Goal: Information Seeking & Learning: Learn about a topic

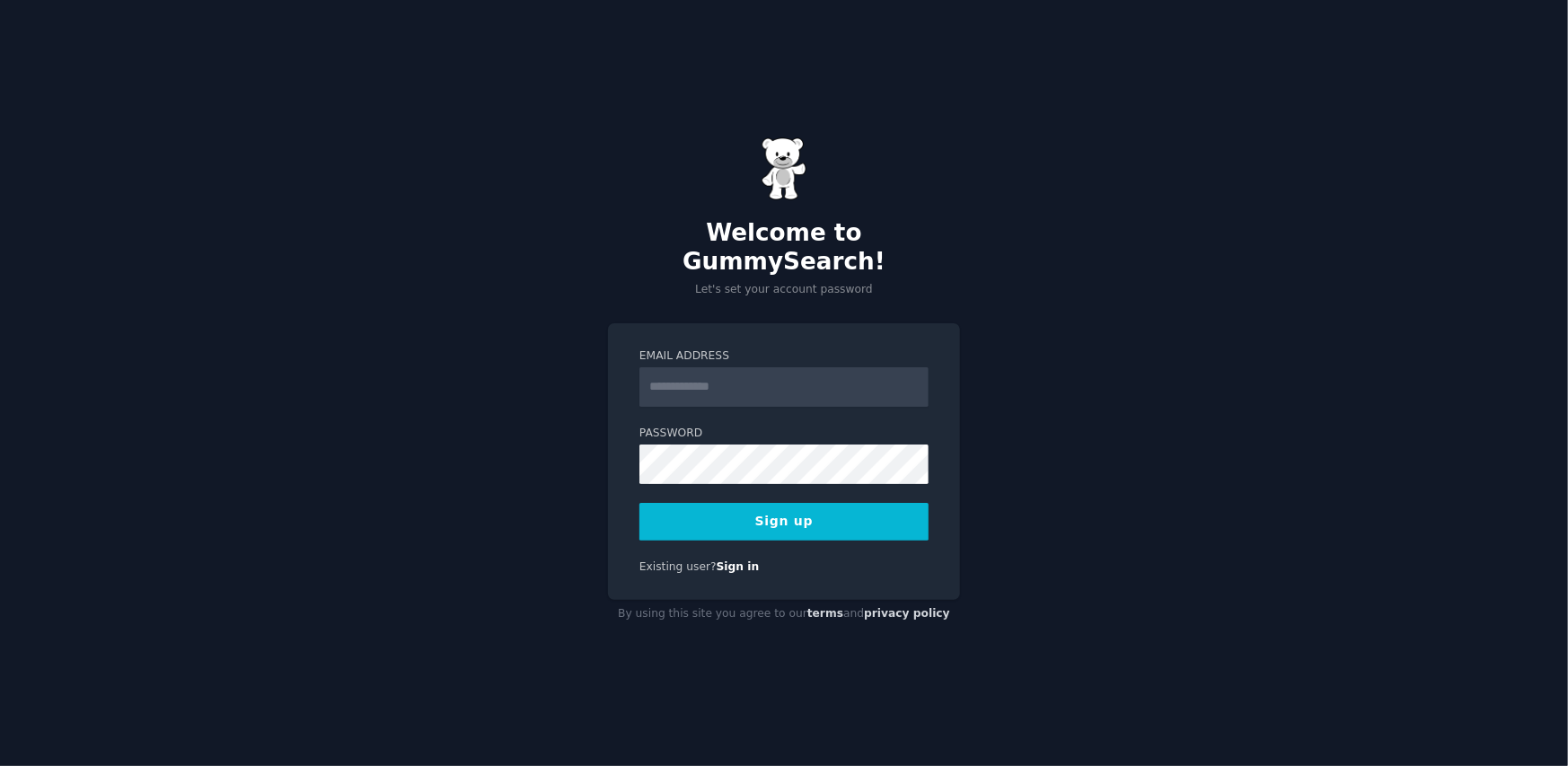
click at [805, 376] on input "Email Address" at bounding box center [783, 388] width 289 height 40
click at [806, 304] on div "Welcome to GummySearch! Let's set your account password Email Address Password …" at bounding box center [784, 383] width 1568 height 766
click at [771, 379] on input "Email Address" at bounding box center [783, 388] width 289 height 40
type input "**********"
click at [639, 503] on button "Sign up" at bounding box center [783, 522] width 289 height 38
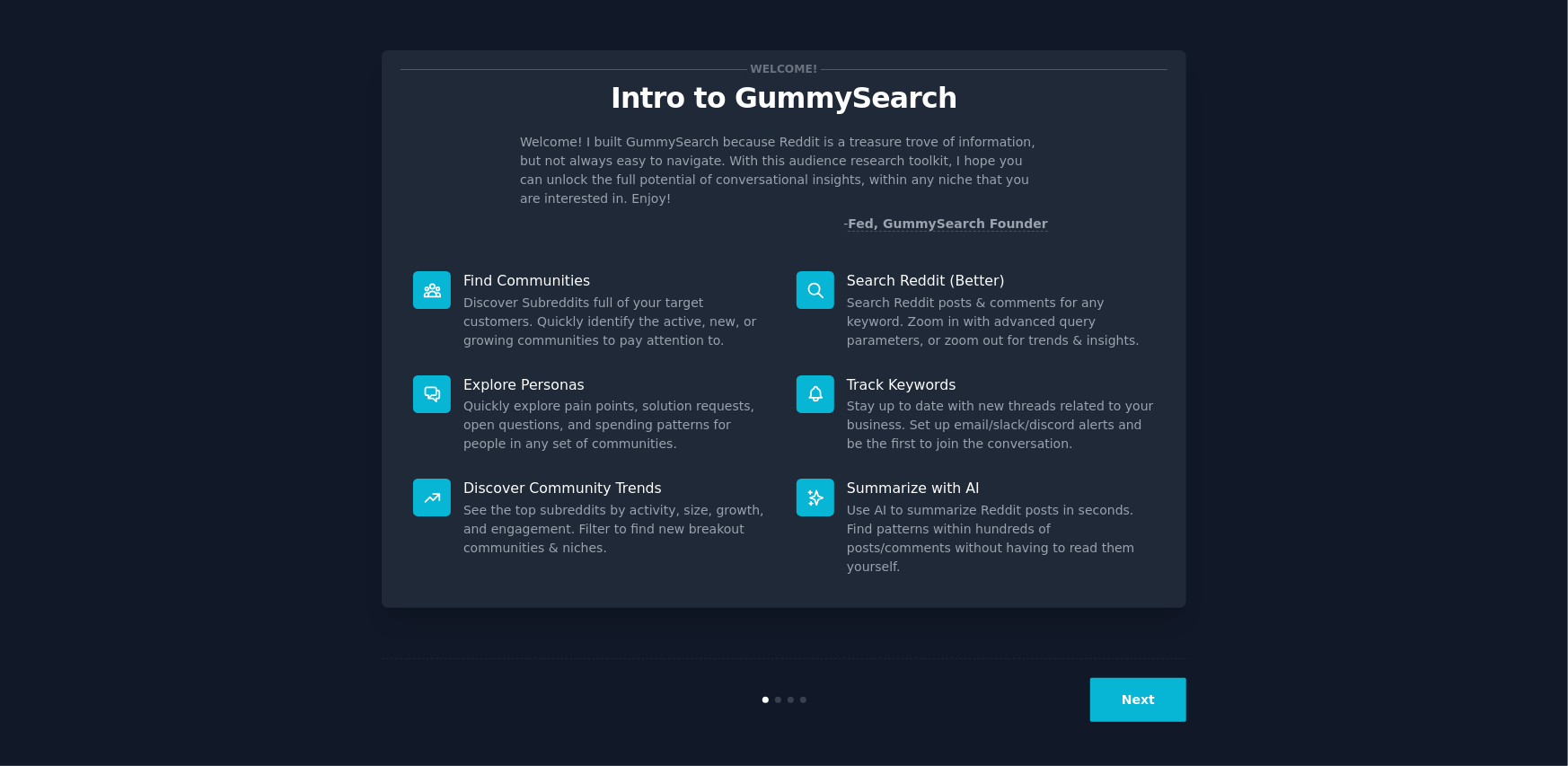
click at [1144, 703] on button "Next" at bounding box center [1138, 700] width 96 height 44
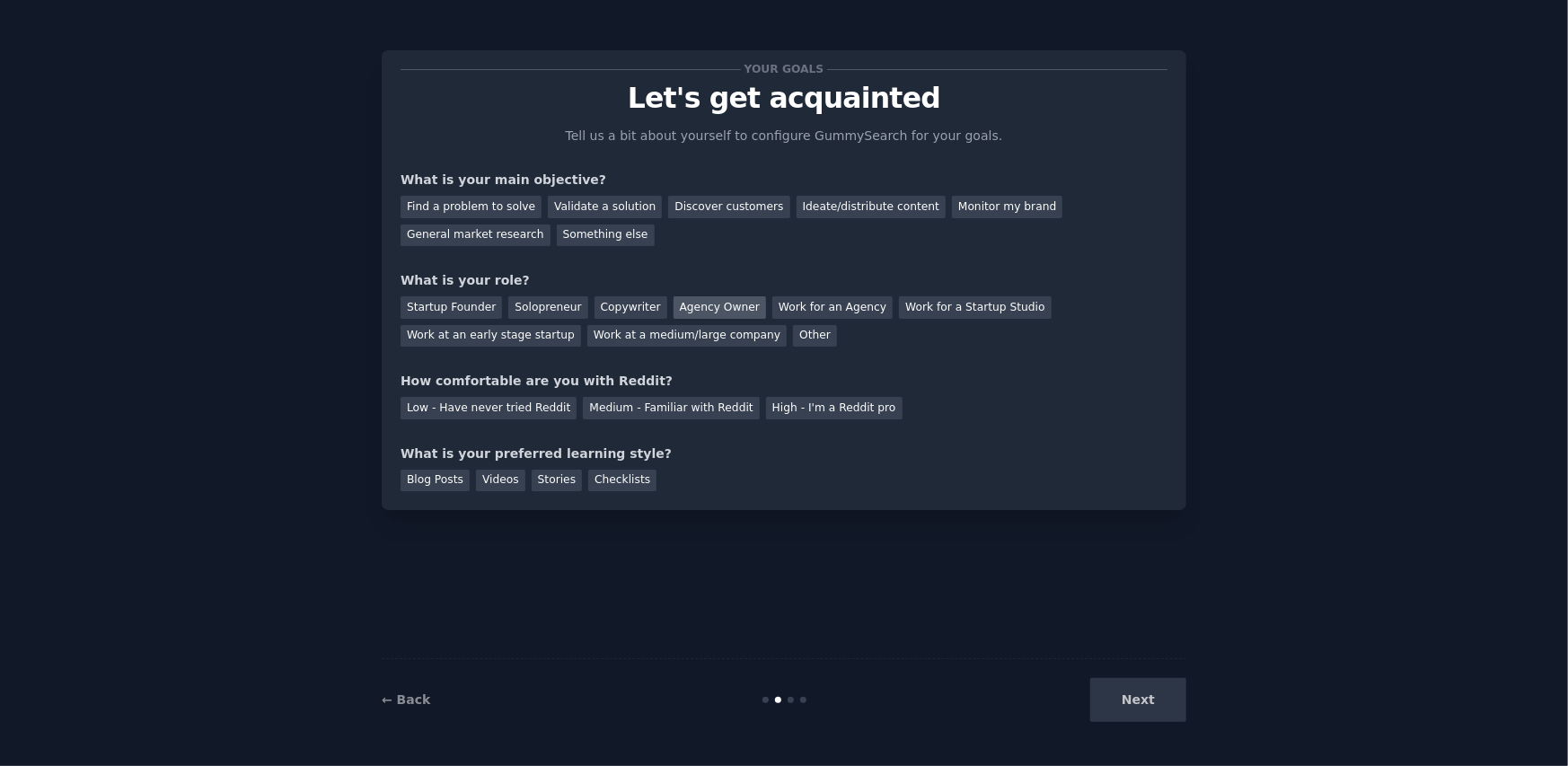
click at [701, 307] on div "Agency Owner" at bounding box center [720, 307] width 92 height 23
click at [581, 325] on div "Work at an early stage startup" at bounding box center [490, 336] width 180 height 23
click at [772, 316] on div "Work for an Agency" at bounding box center [832, 307] width 120 height 23
click at [728, 310] on div "Agency Owner" at bounding box center [720, 307] width 92 height 23
click at [1160, 691] on div "Next" at bounding box center [1052, 700] width 269 height 44
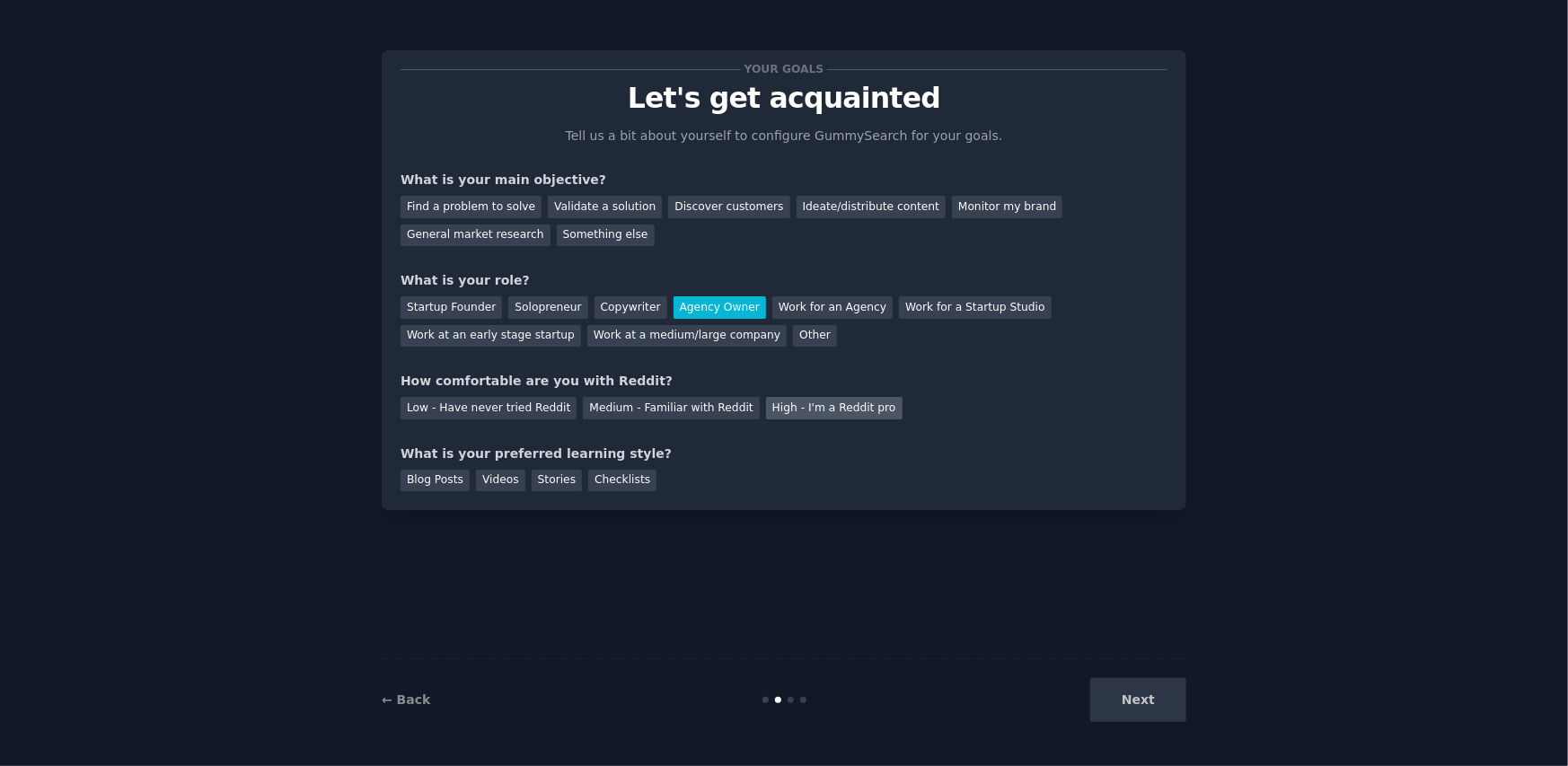
click at [784, 416] on div "High - I'm a Reddit pro" at bounding box center [834, 408] width 137 height 23
click at [509, 208] on div "Find a problem to solve" at bounding box center [471, 206] width 141 height 23
click at [1166, 694] on div "Next" at bounding box center [1052, 700] width 269 height 44
click at [456, 482] on div "Blog Posts" at bounding box center [435, 481] width 69 height 23
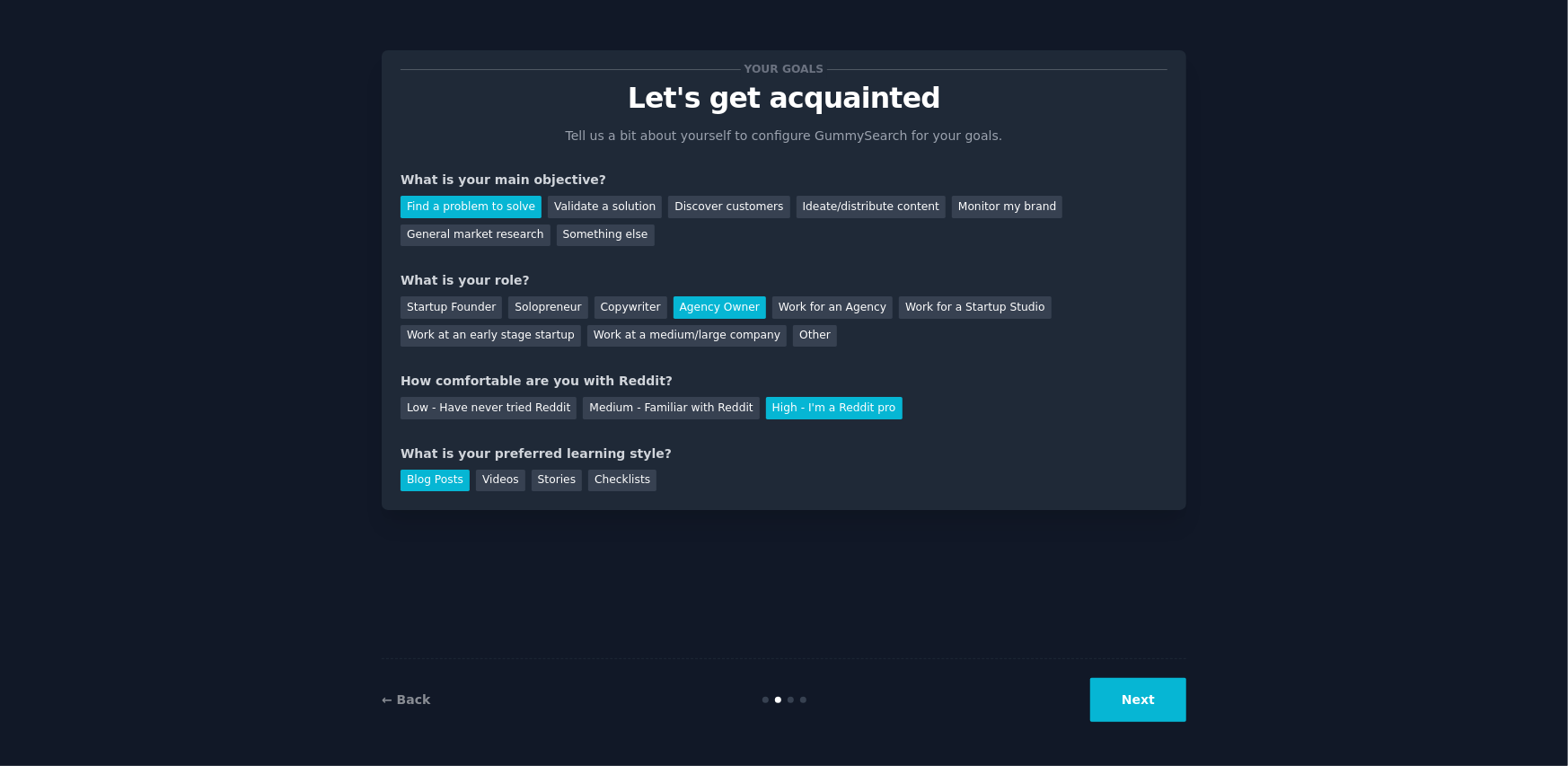
click at [1152, 704] on button "Next" at bounding box center [1138, 700] width 96 height 44
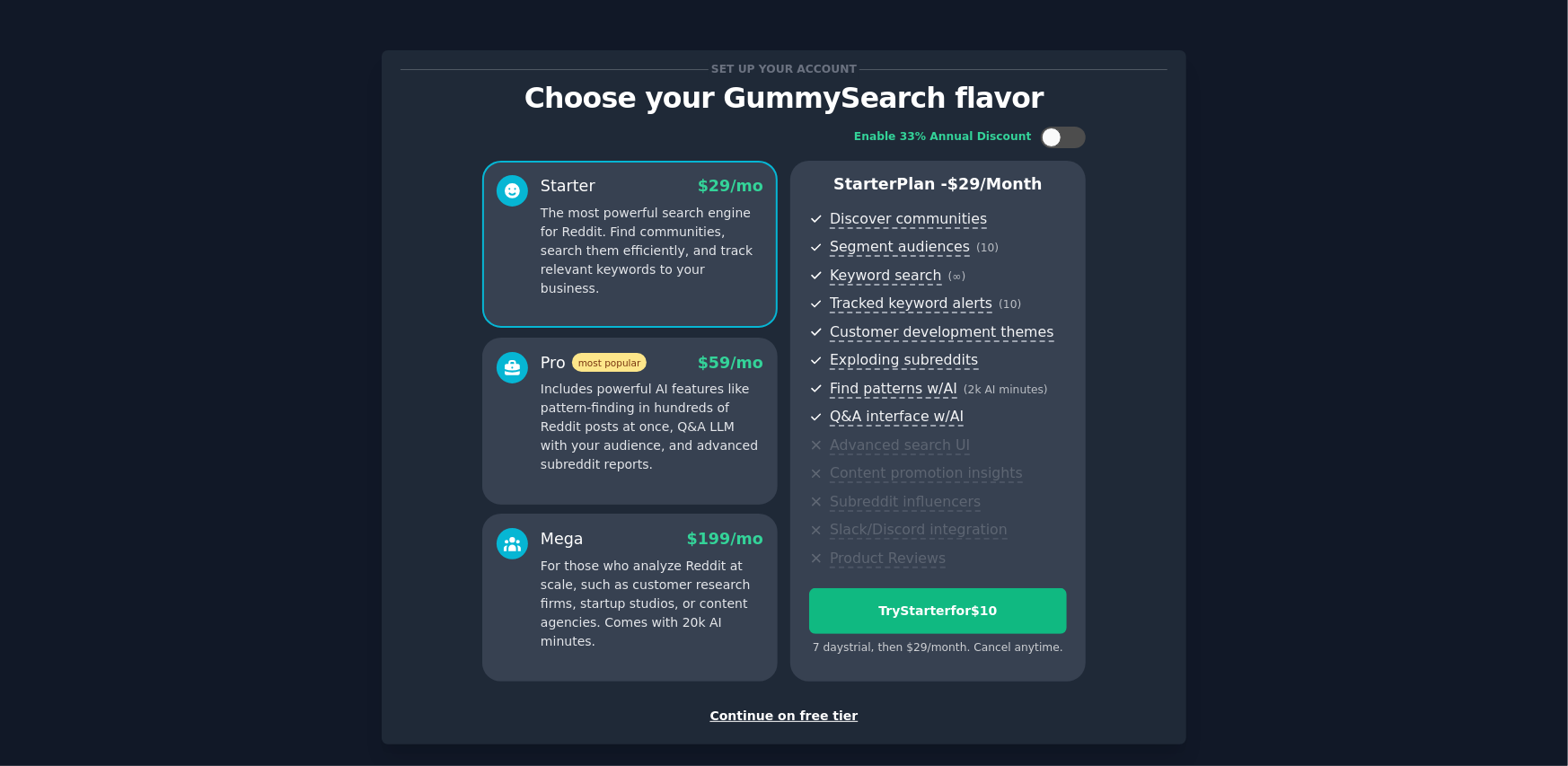
click at [523, 546] on span at bounding box center [512, 543] width 32 height 32
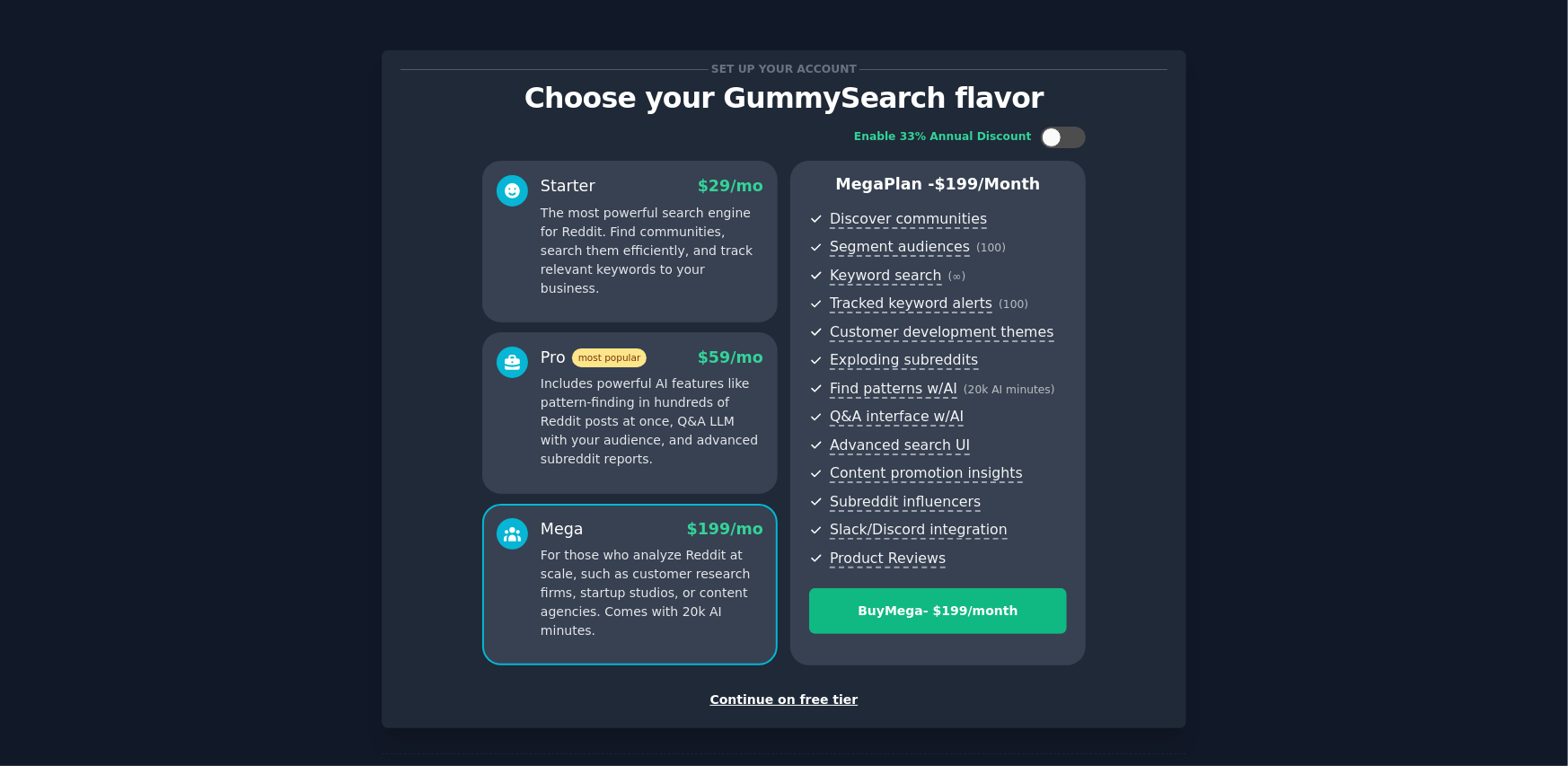
click at [523, 546] on div at bounding box center [512, 579] width 32 height 123
click at [798, 700] on div "Continue on free tier" at bounding box center [783, 700] width 767 height 19
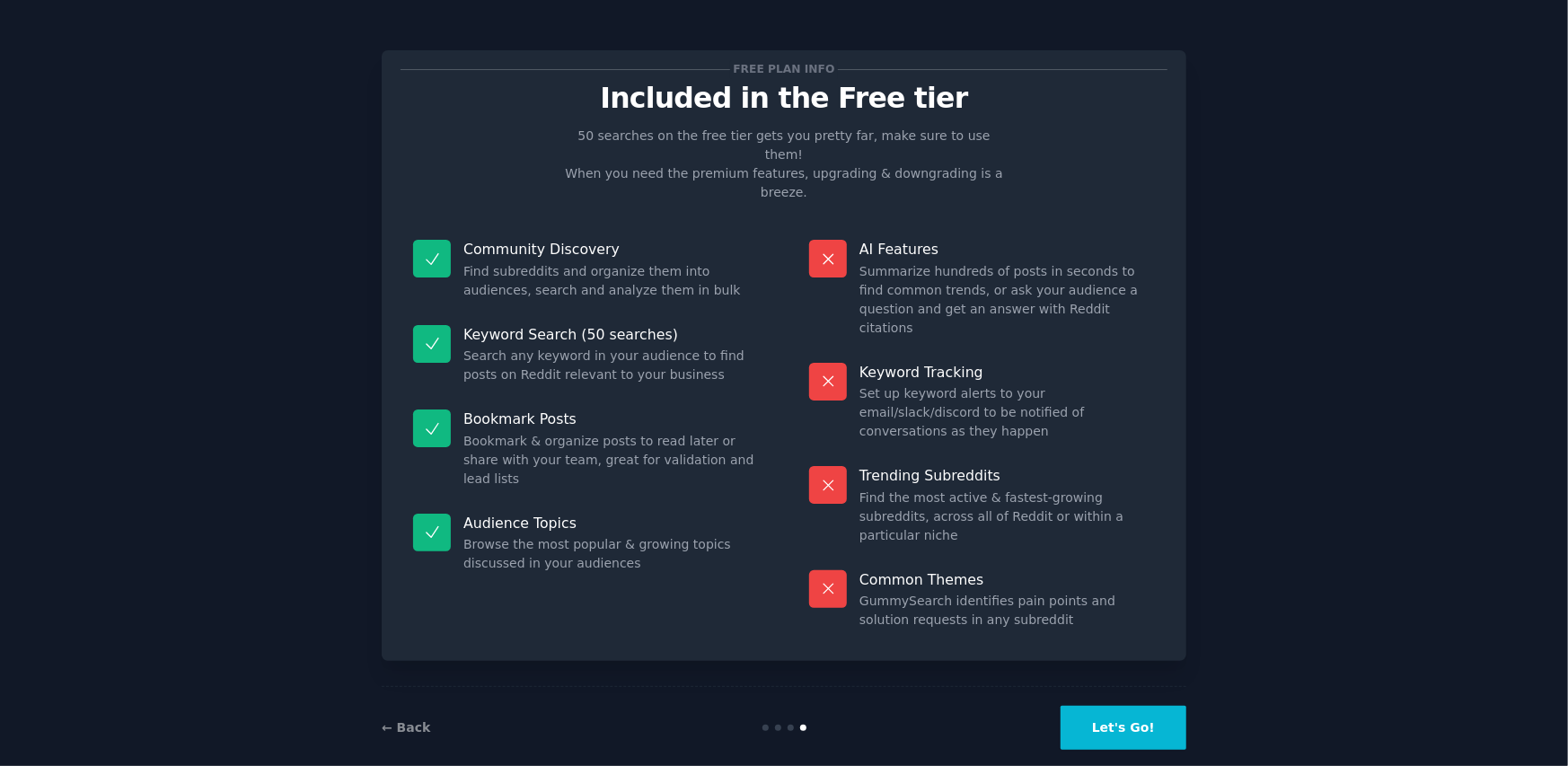
click at [1094, 709] on button "Let's Go!" at bounding box center [1123, 728] width 126 height 44
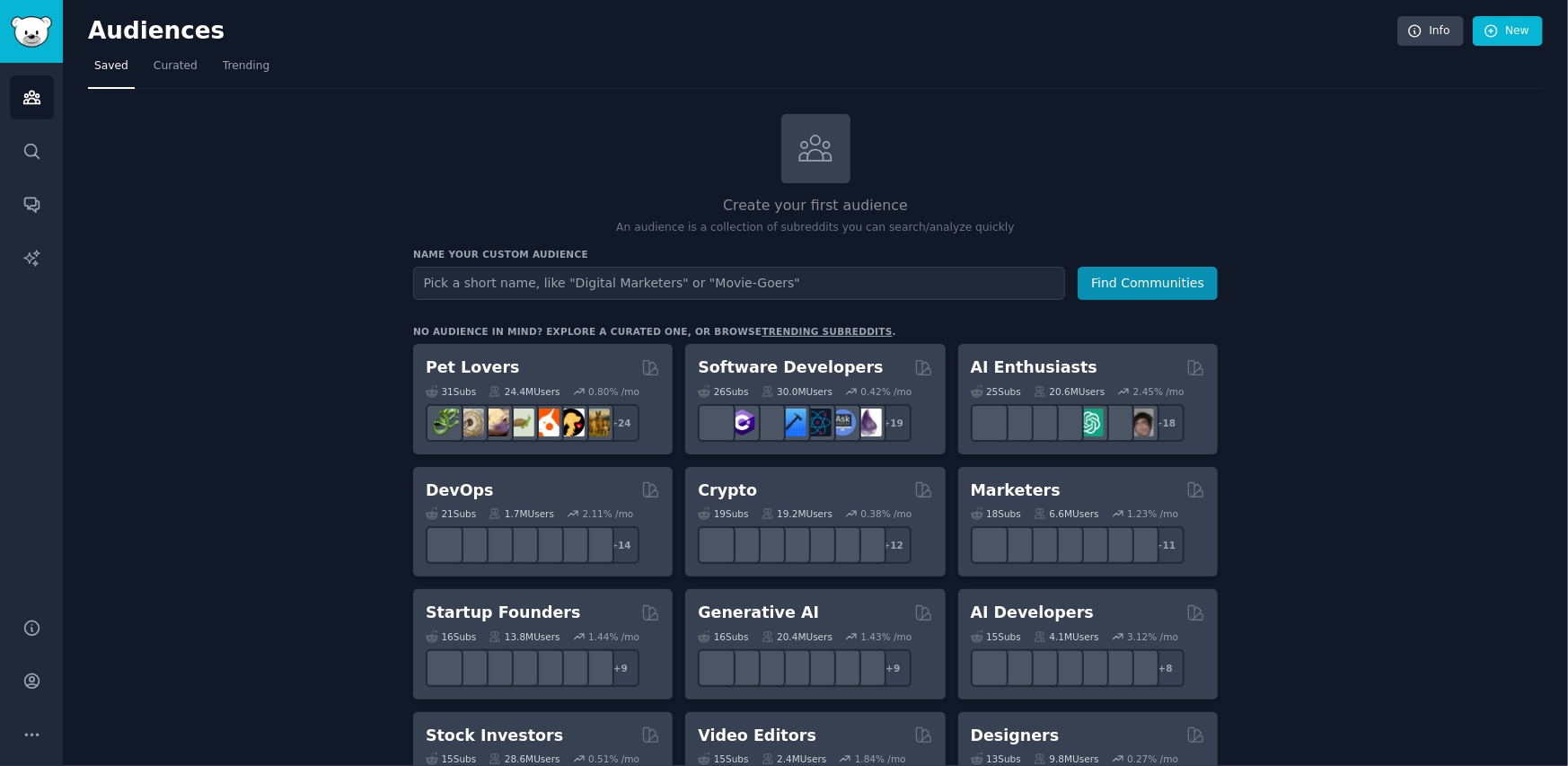
click at [732, 291] on input "text" at bounding box center [739, 283] width 652 height 34
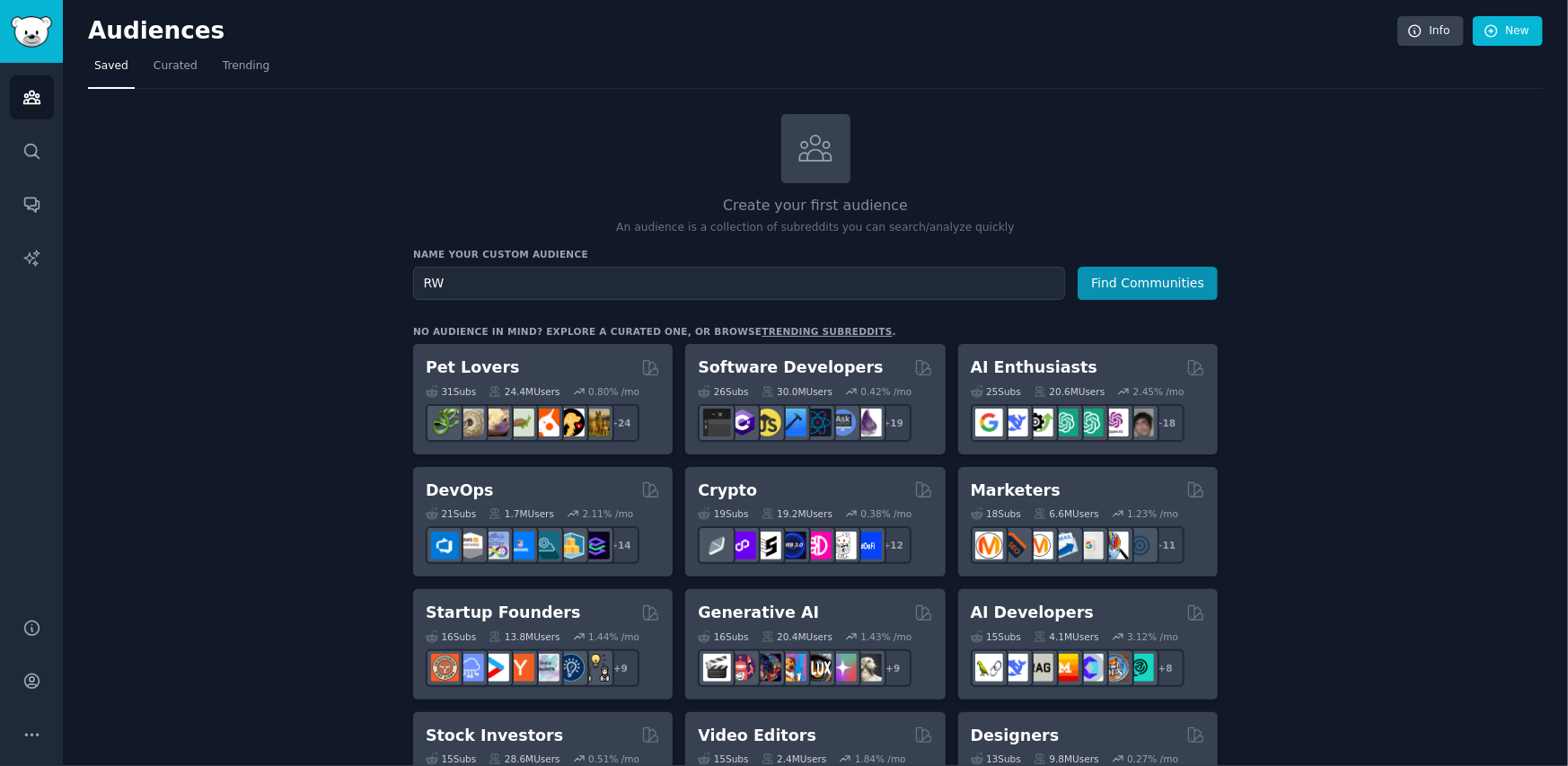
type input "R"
type input "W"
type input "f"
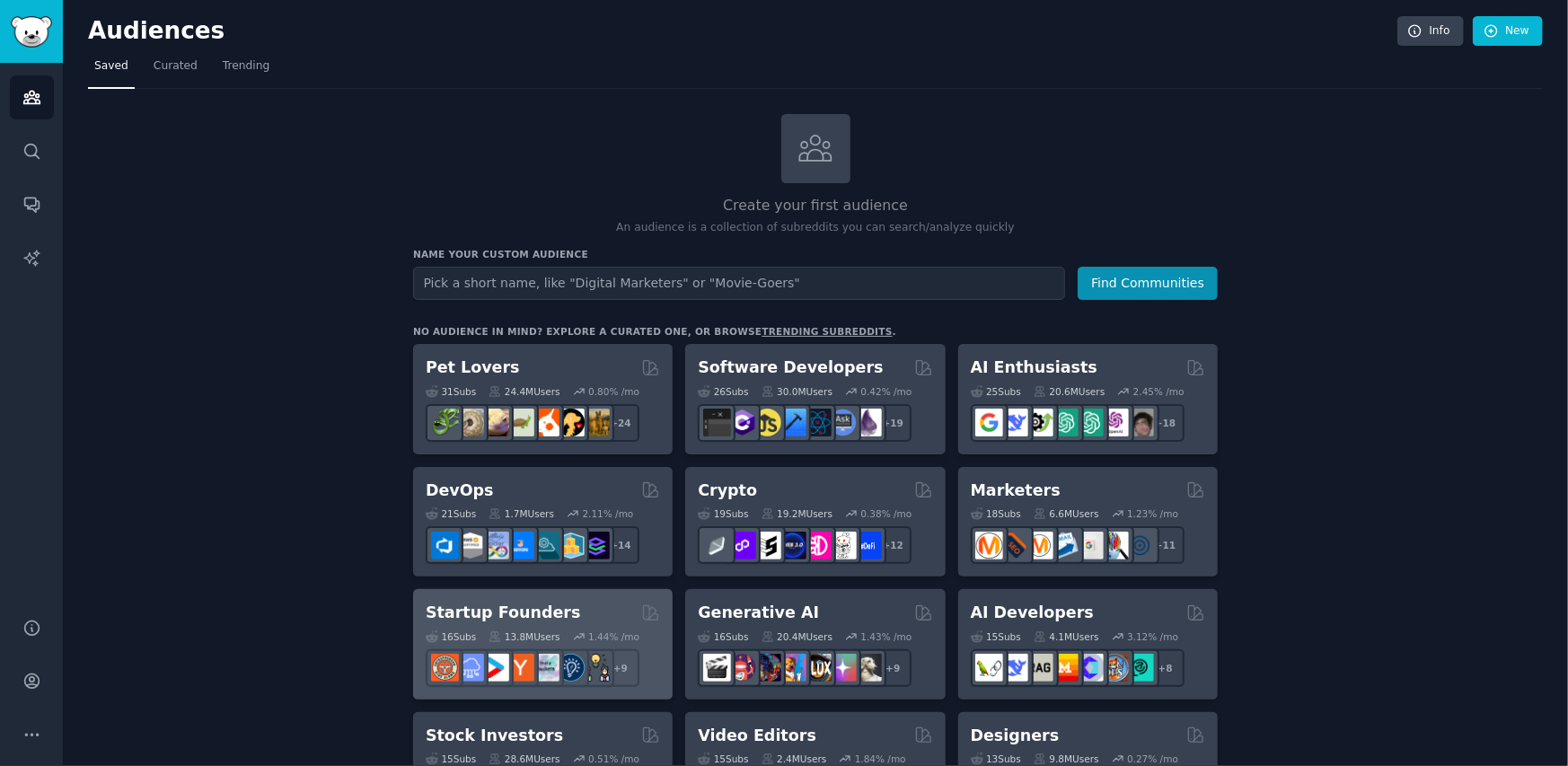
click at [522, 603] on h2 "Startup Founders" at bounding box center [502, 613] width 155 height 23
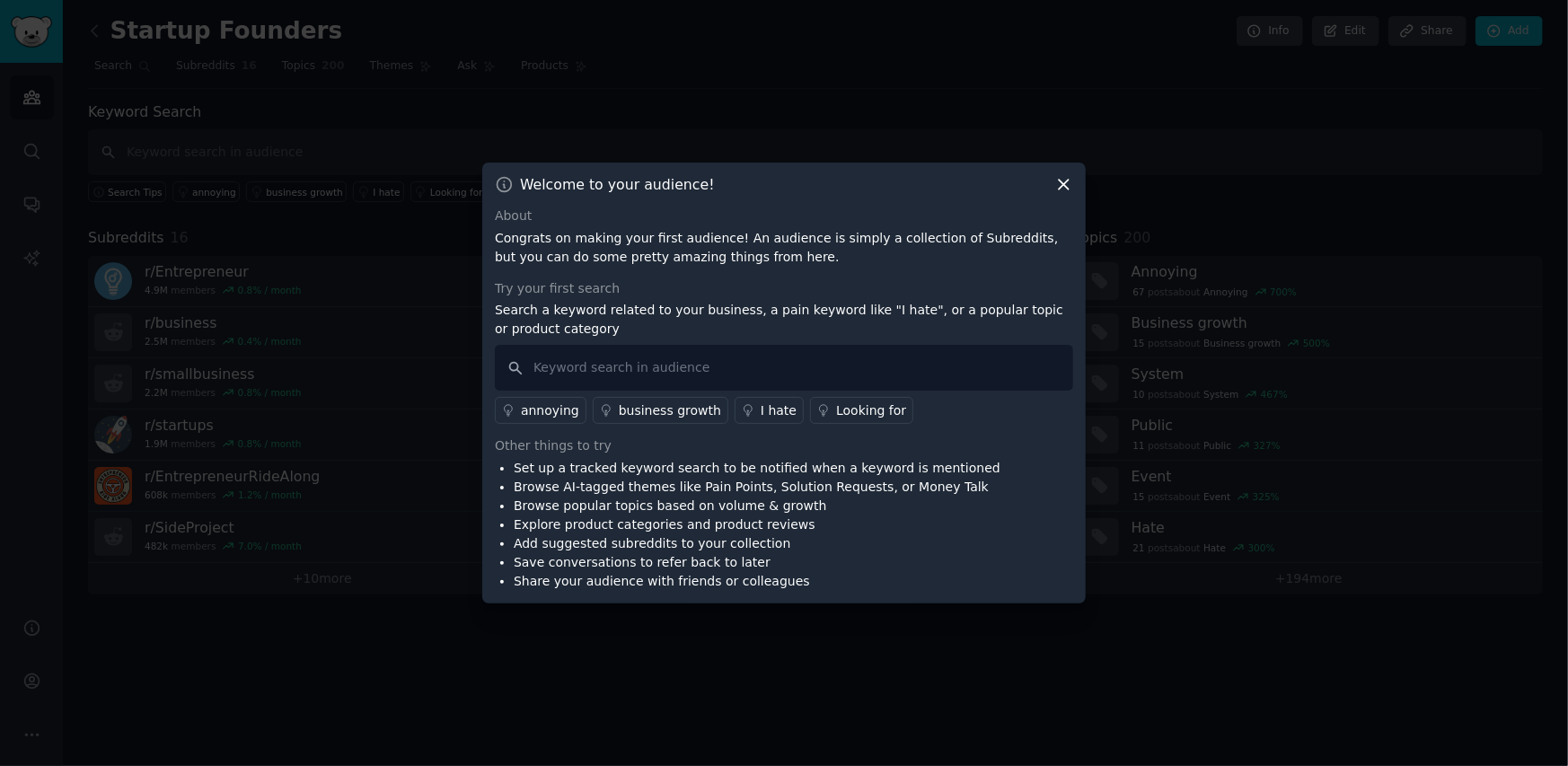
click at [1056, 190] on icon at bounding box center [1064, 184] width 19 height 19
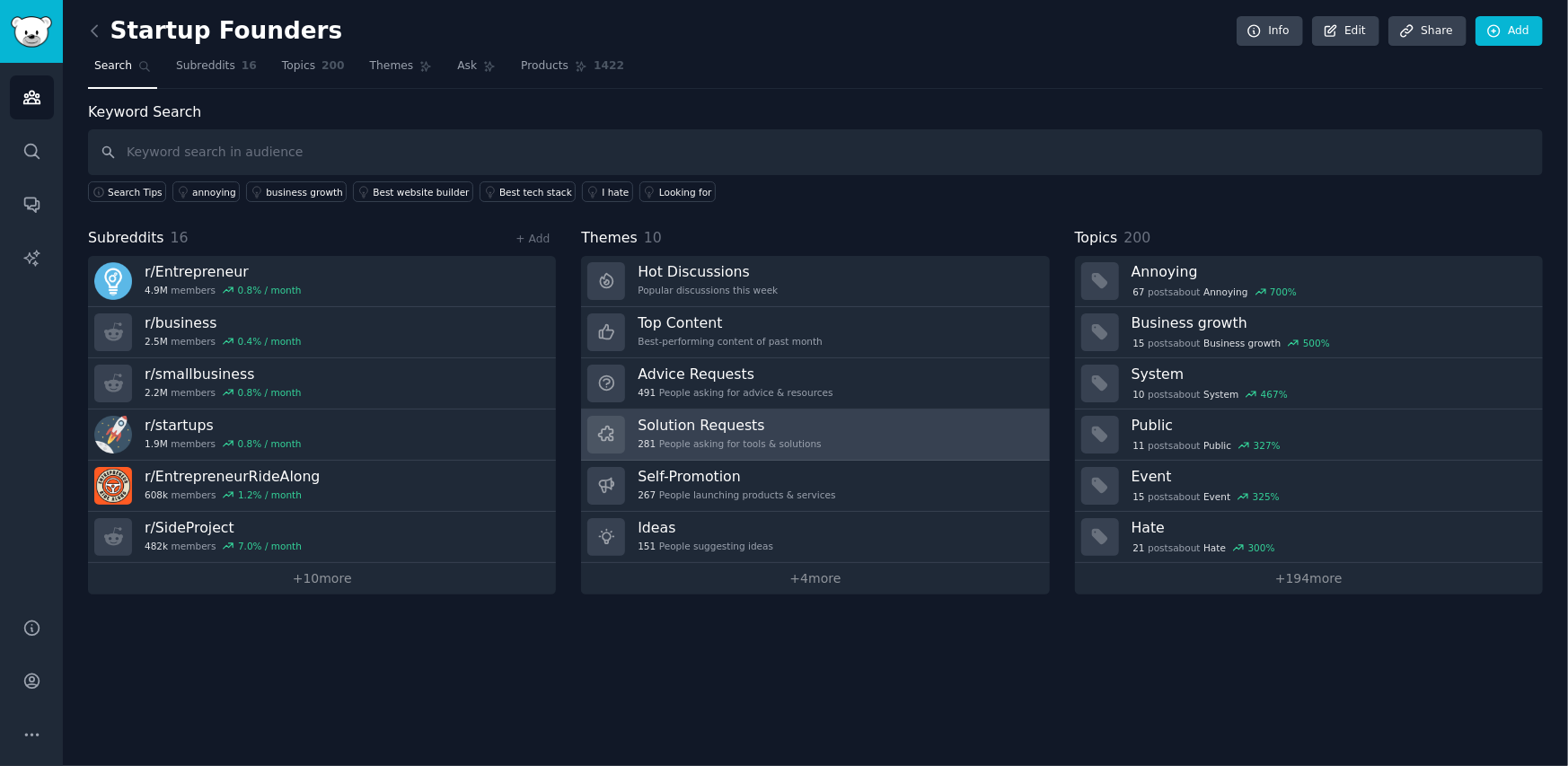
click at [764, 447] on div "281 People asking for tools & solutions" at bounding box center [729, 444] width 183 height 13
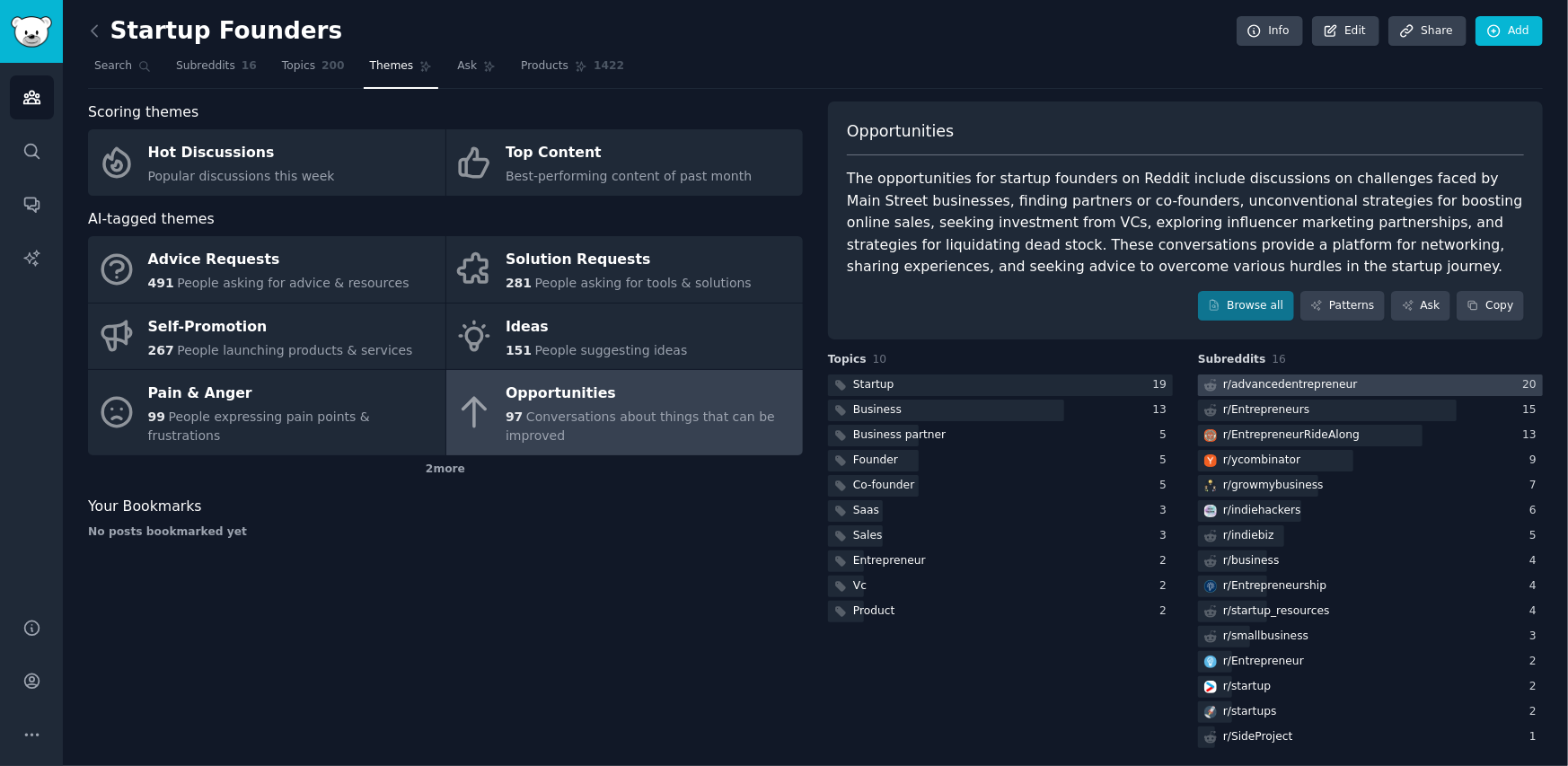
click at [1254, 389] on div "r/ advancedentrepreneur" at bounding box center [1290, 386] width 135 height 16
click at [1254, 389] on body "Audiences Search Conversations AI Reports Help Account More Startup Founders In…" at bounding box center [784, 383] width 1568 height 766
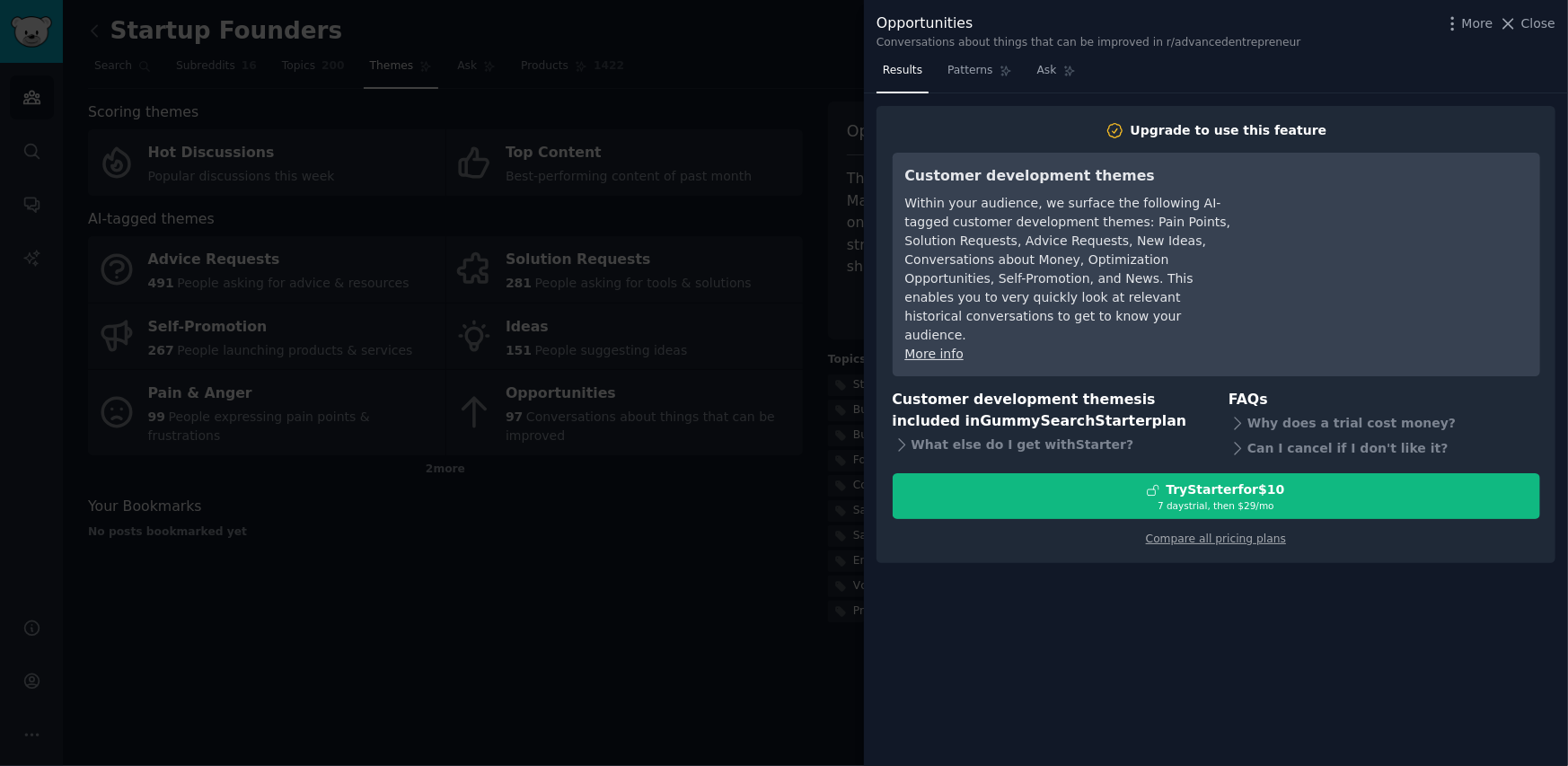
click at [673, 282] on div at bounding box center [784, 383] width 1568 height 766
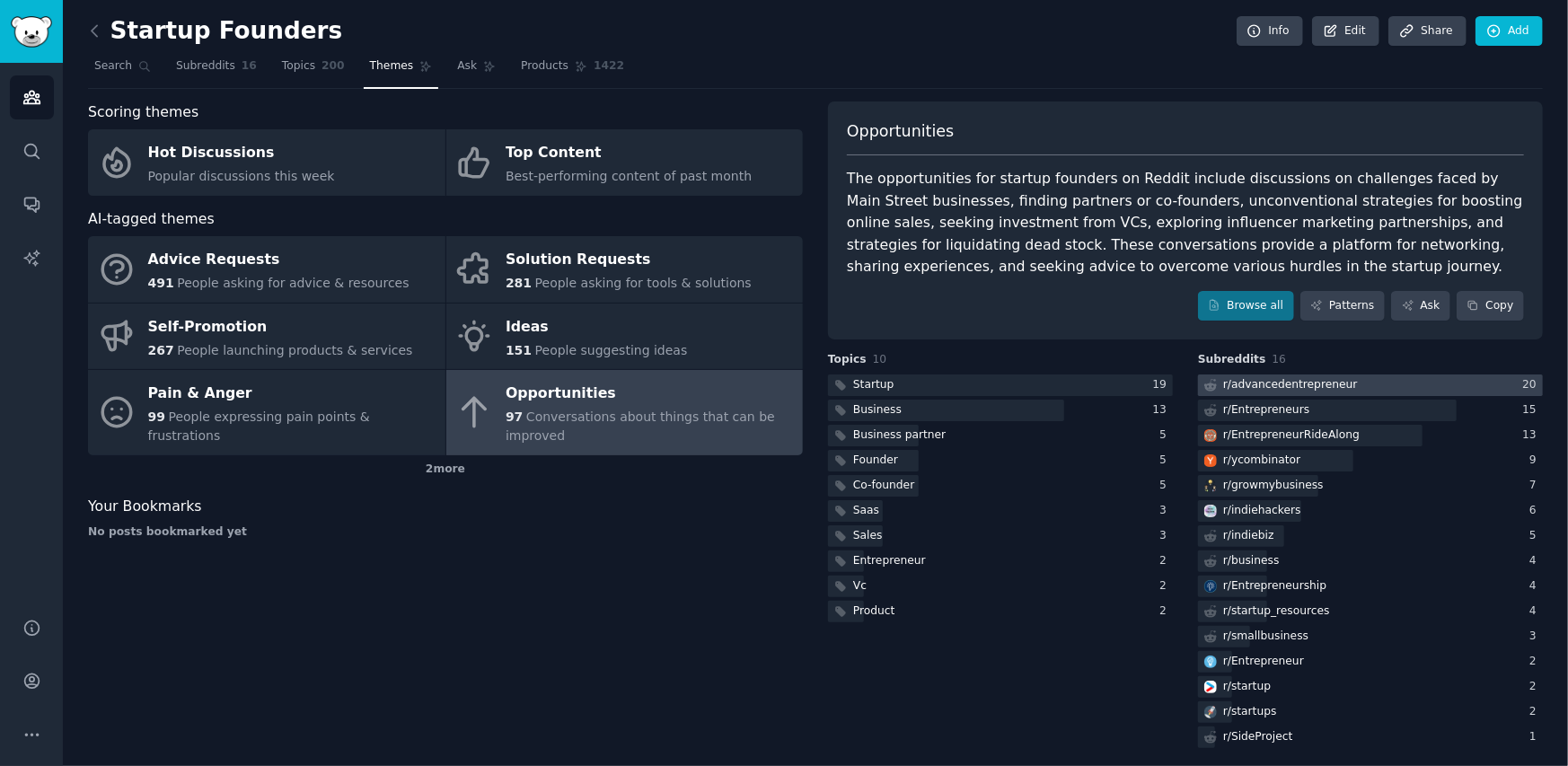
click at [1253, 394] on div "r/ advancedentrepreneur" at bounding box center [1279, 386] width 163 height 23
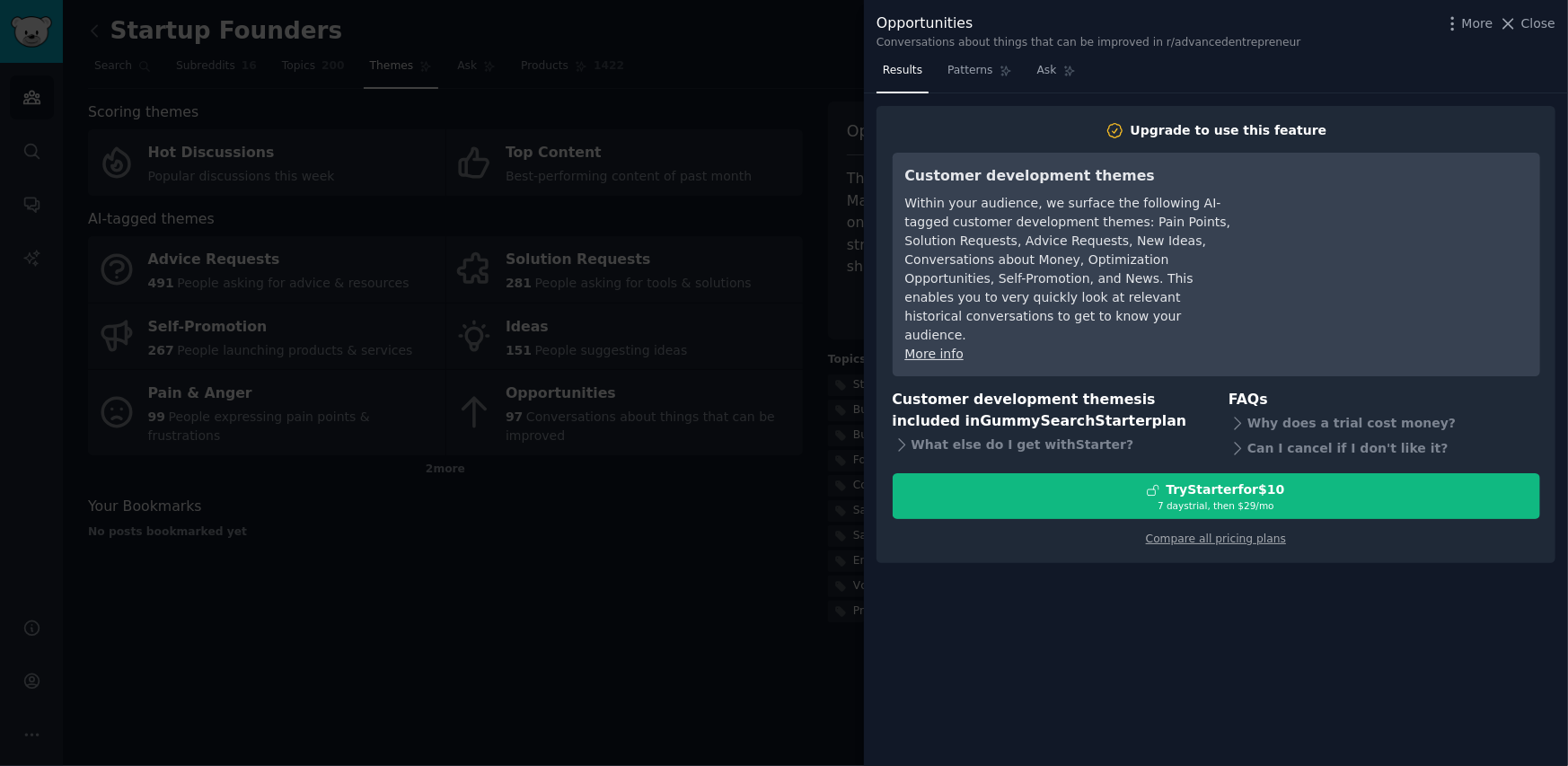
click at [744, 535] on div at bounding box center [784, 383] width 1568 height 766
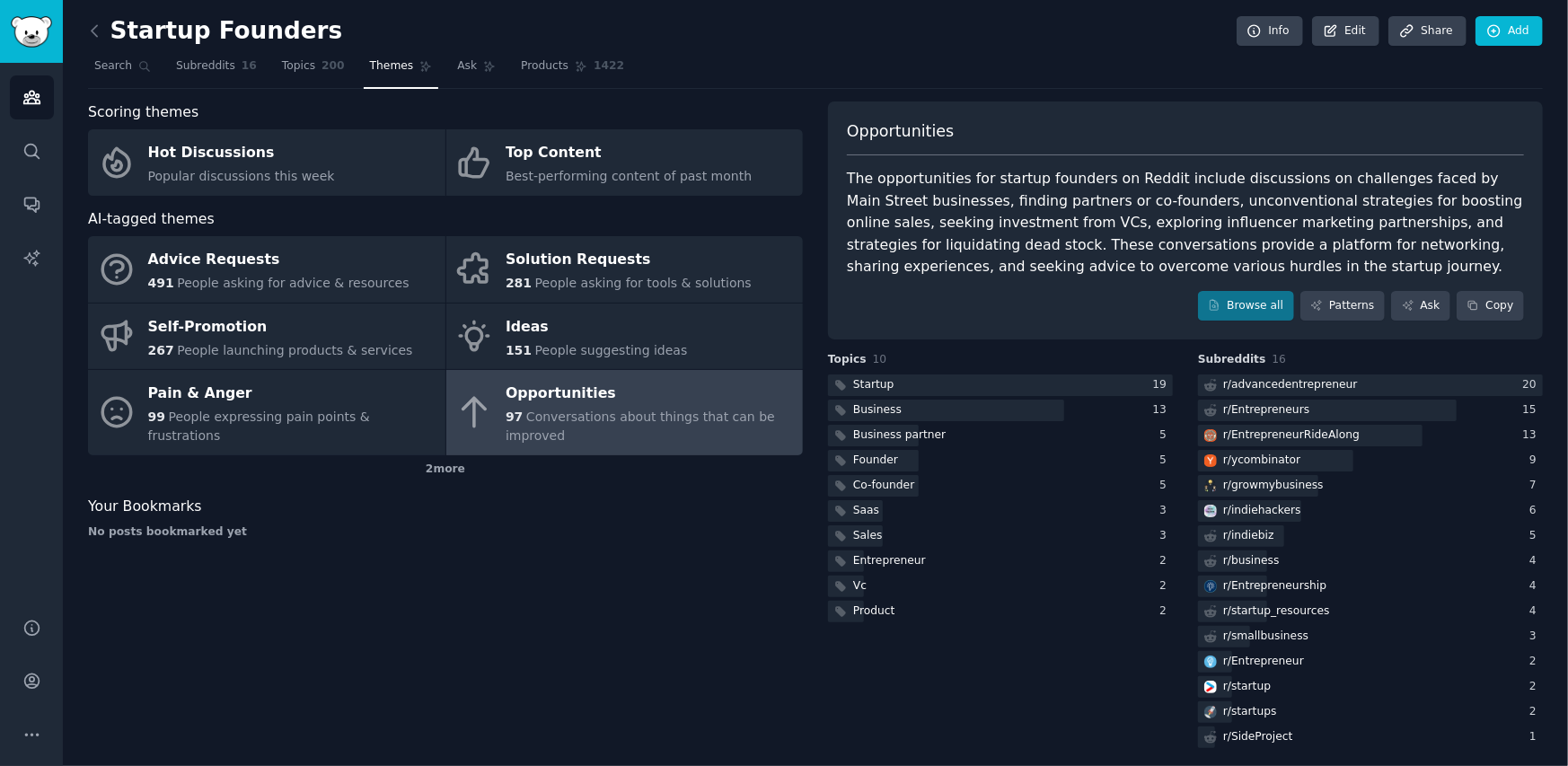
click at [1220, 371] on div "Subreddits 16 r/ advancedentrepreneur 20 r/ Entrepreneurs 15 r/ EntrepreneurRid…" at bounding box center [1370, 551] width 345 height 399
drag, startPoint x: 1220, startPoint y: 371, endPoint x: 1307, endPoint y: 387, distance: 88.5
click at [1307, 387] on div "Subreddits 16 r/ advancedentrepreneur 20 r/ Entrepreneurs 15 r/ EntrepreneurRid…" at bounding box center [1370, 551] width 345 height 399
copy div "r/ advancedentrepreneur"
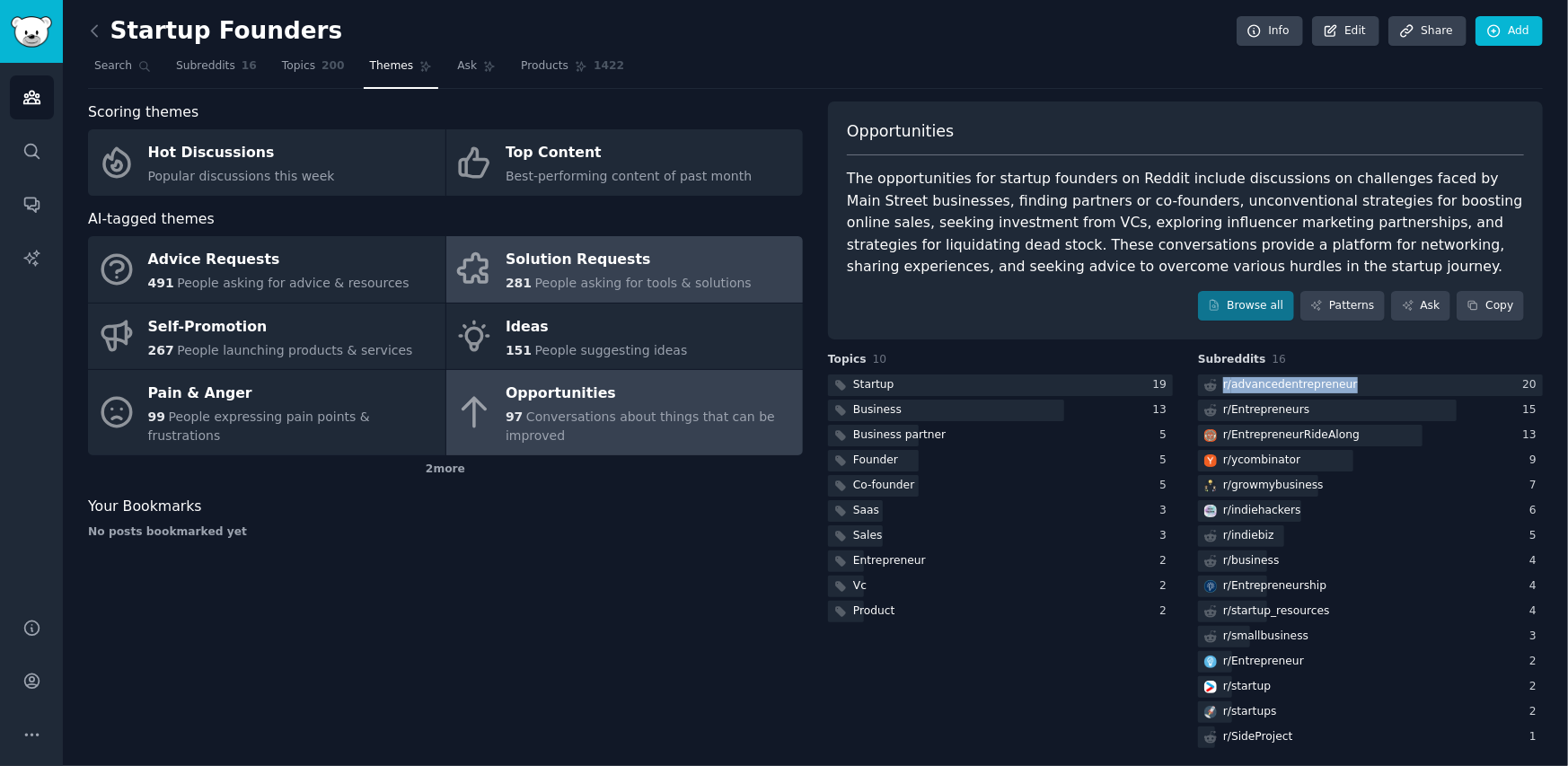
click at [565, 292] on link "Solution Requests 281 People asking for tools & solutions" at bounding box center [625, 269] width 358 height 66
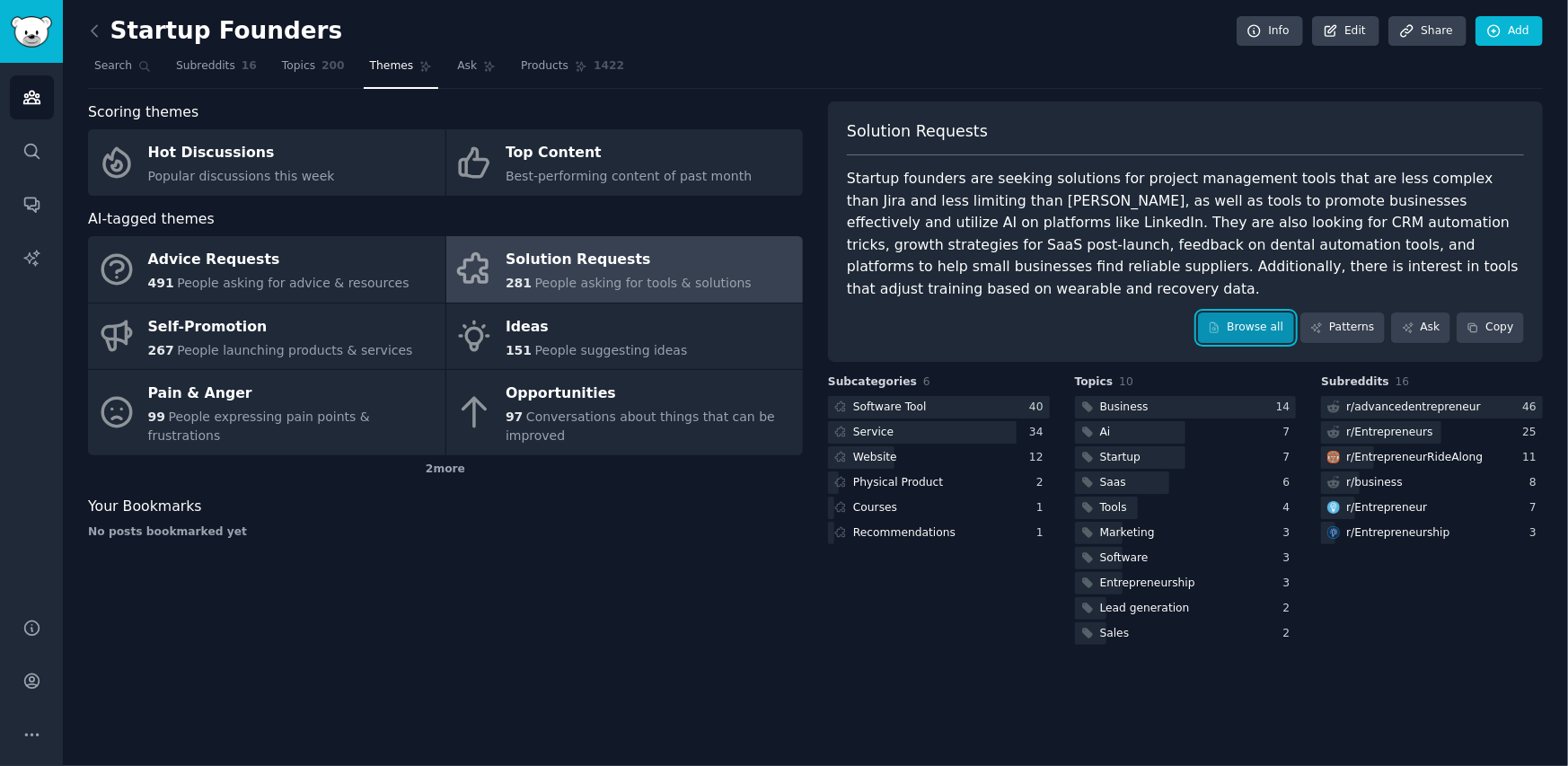
click at [1258, 312] on link "Browse all" at bounding box center [1246, 328] width 96 height 31
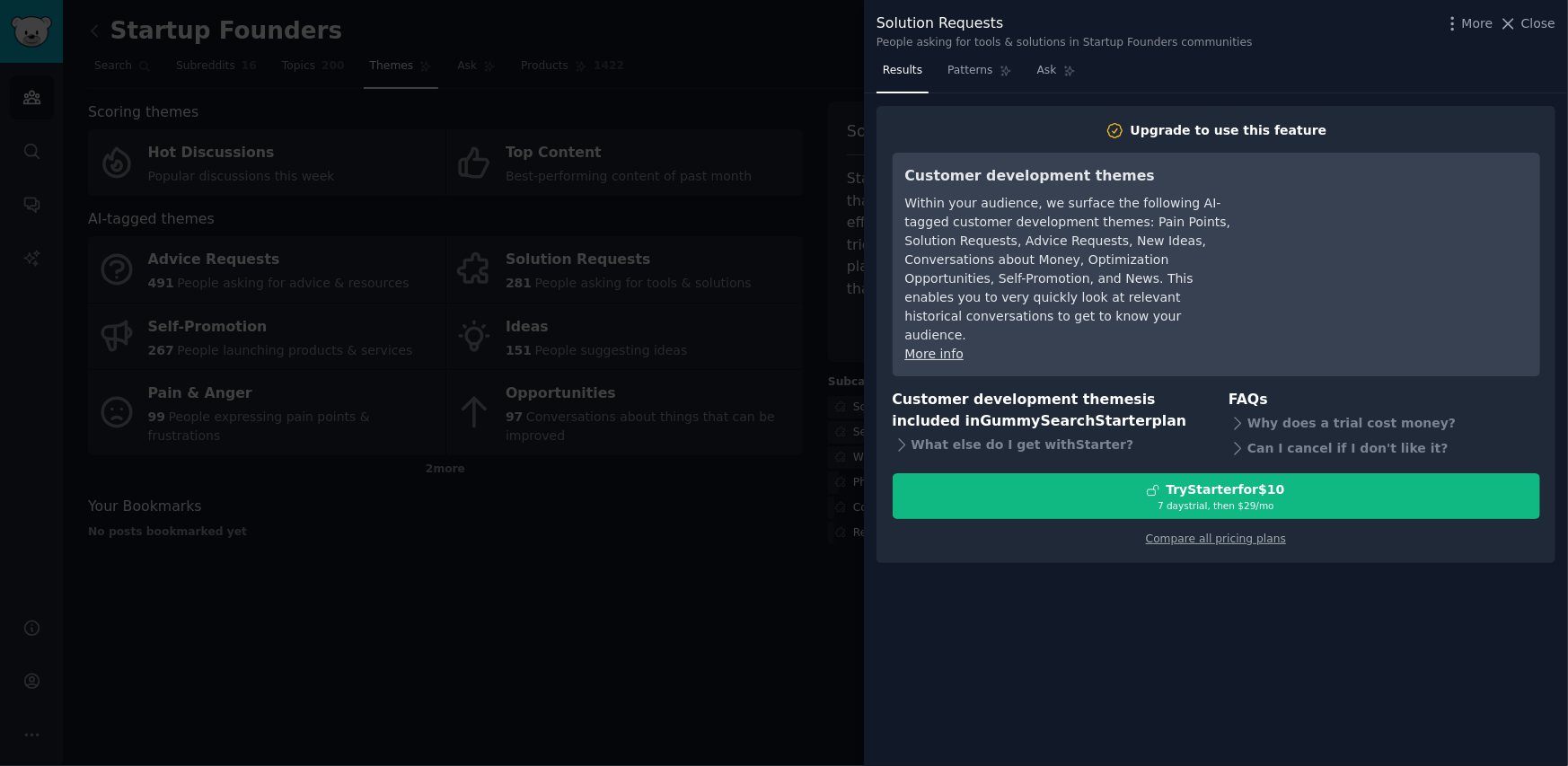
click at [721, 493] on div at bounding box center [784, 383] width 1568 height 766
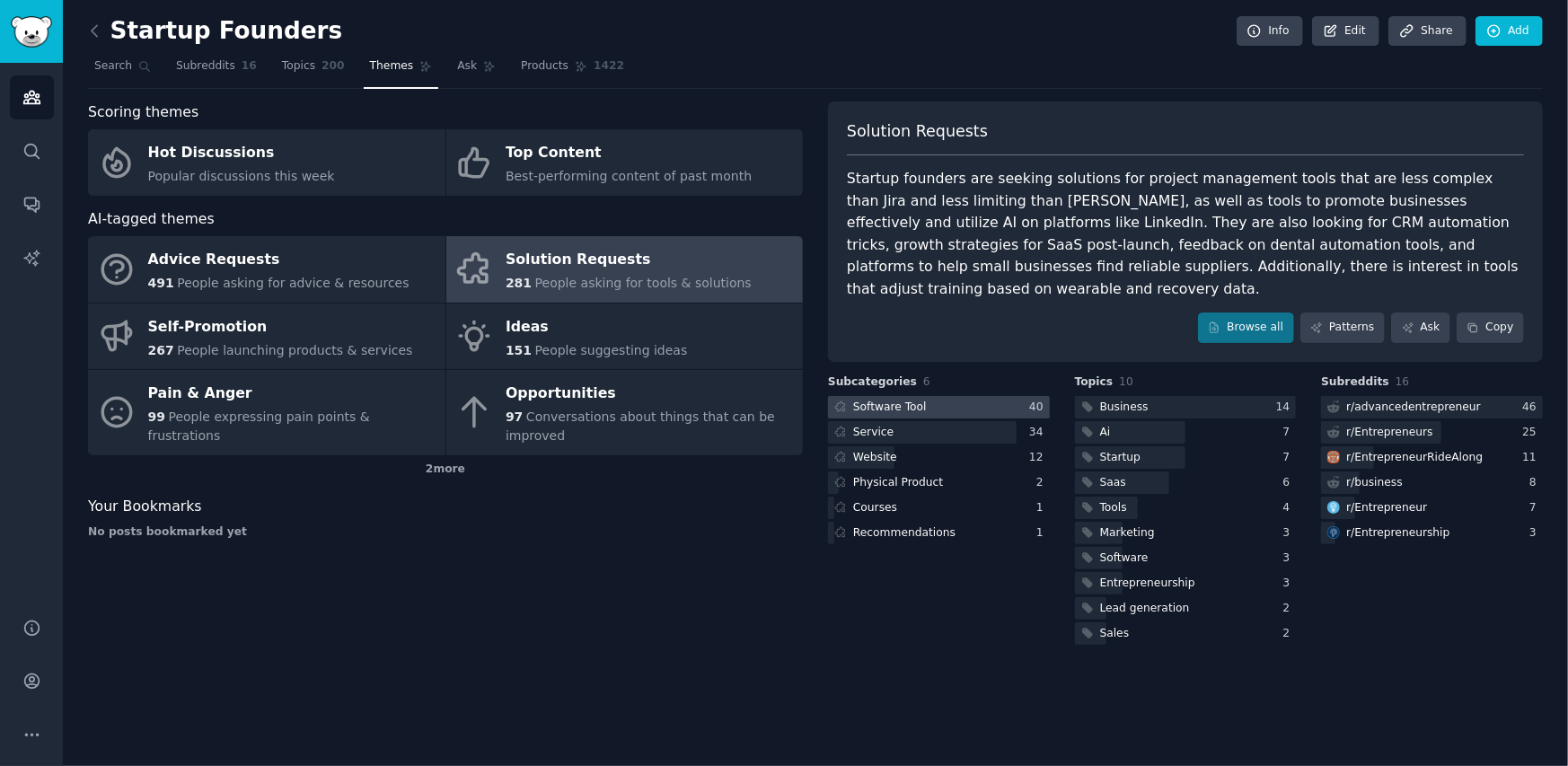
click at [968, 397] on div at bounding box center [939, 407] width 222 height 23
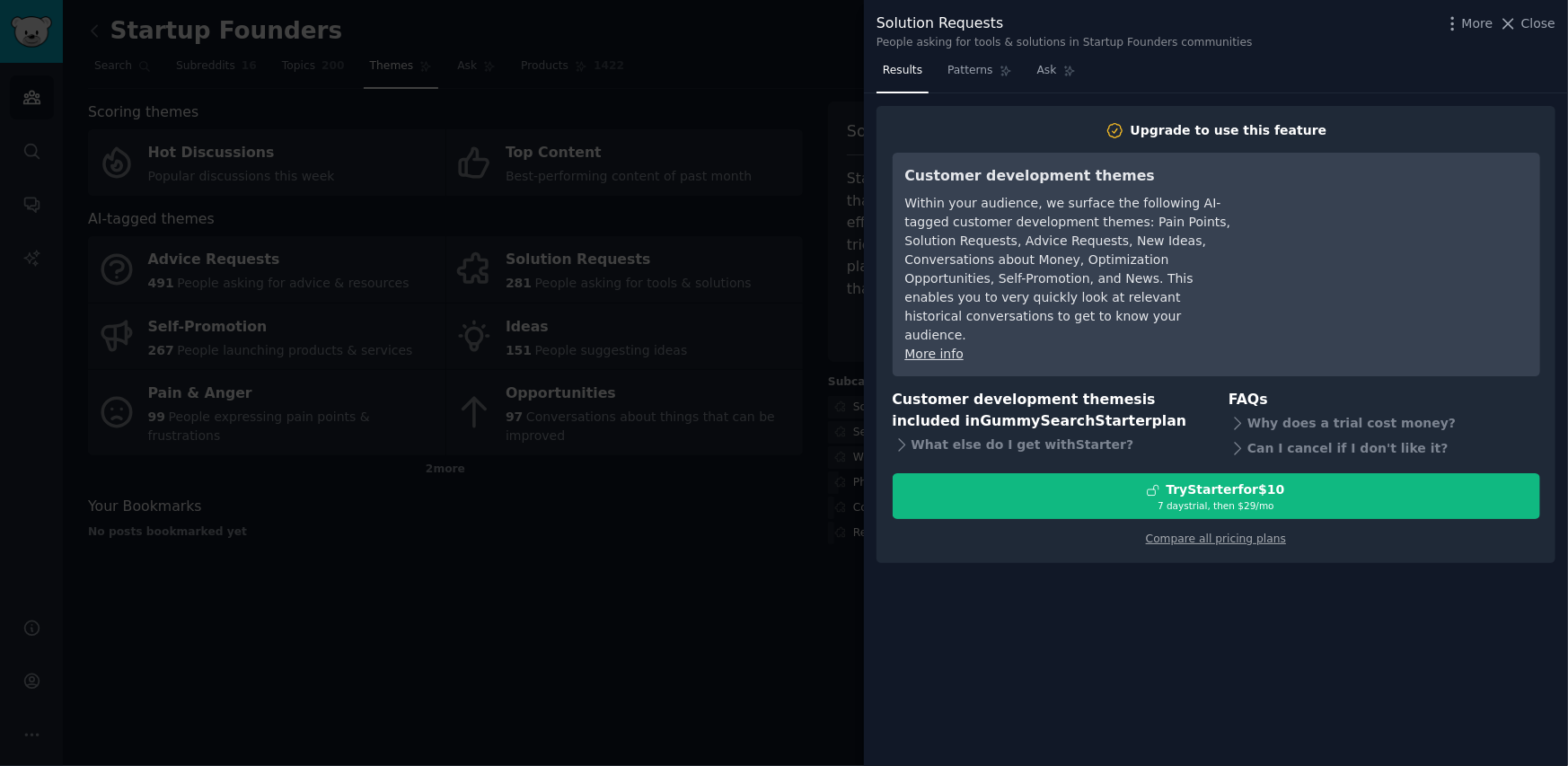
click at [817, 507] on div at bounding box center [784, 383] width 1568 height 766
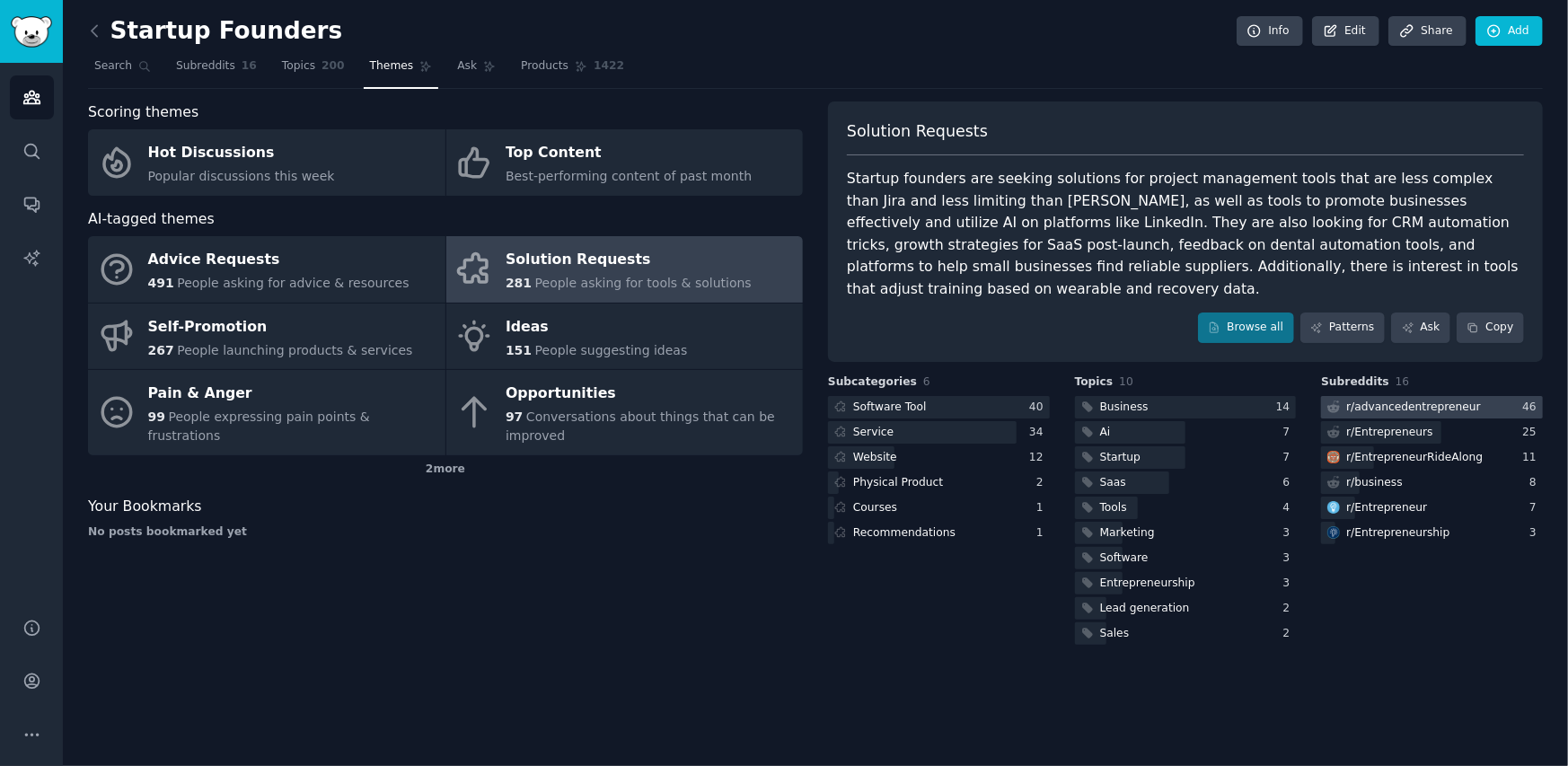
click at [1348, 399] on div "r/ advancedentrepreneur" at bounding box center [1413, 407] width 135 height 16
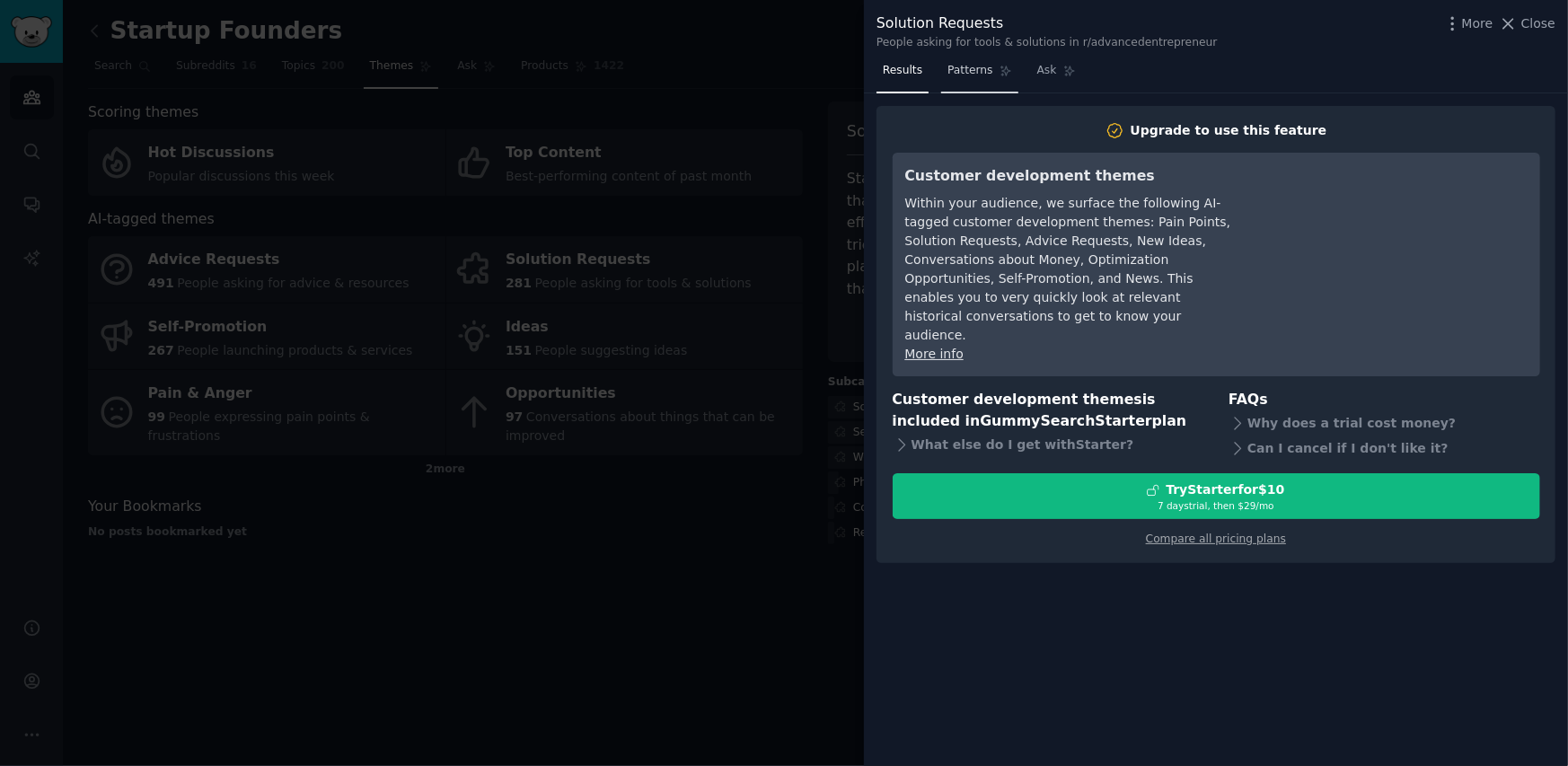
click at [952, 81] on link "Patterns" at bounding box center [980, 75] width 76 height 37
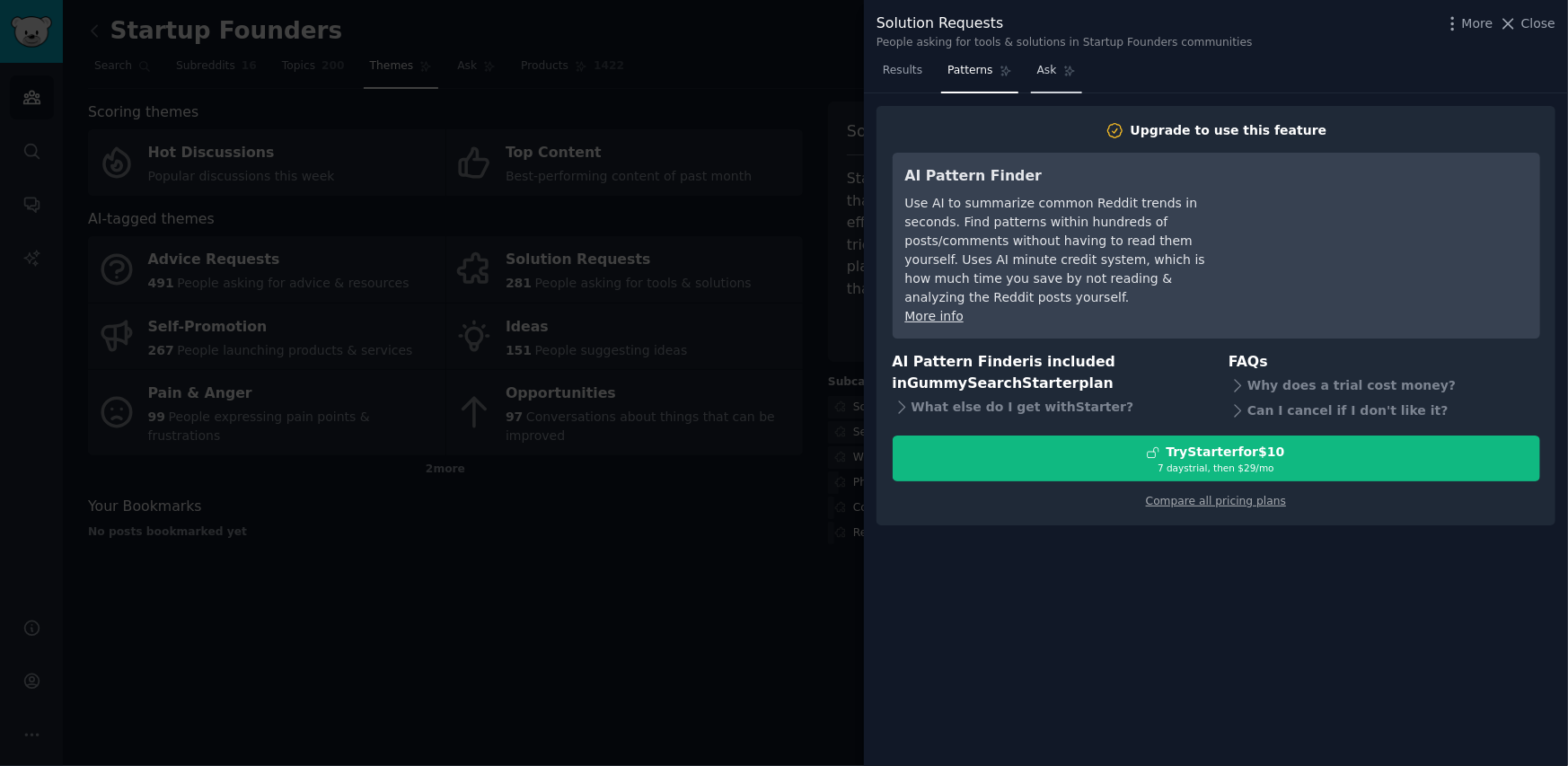
click at [1031, 74] on link "Ask" at bounding box center [1056, 75] width 52 height 37
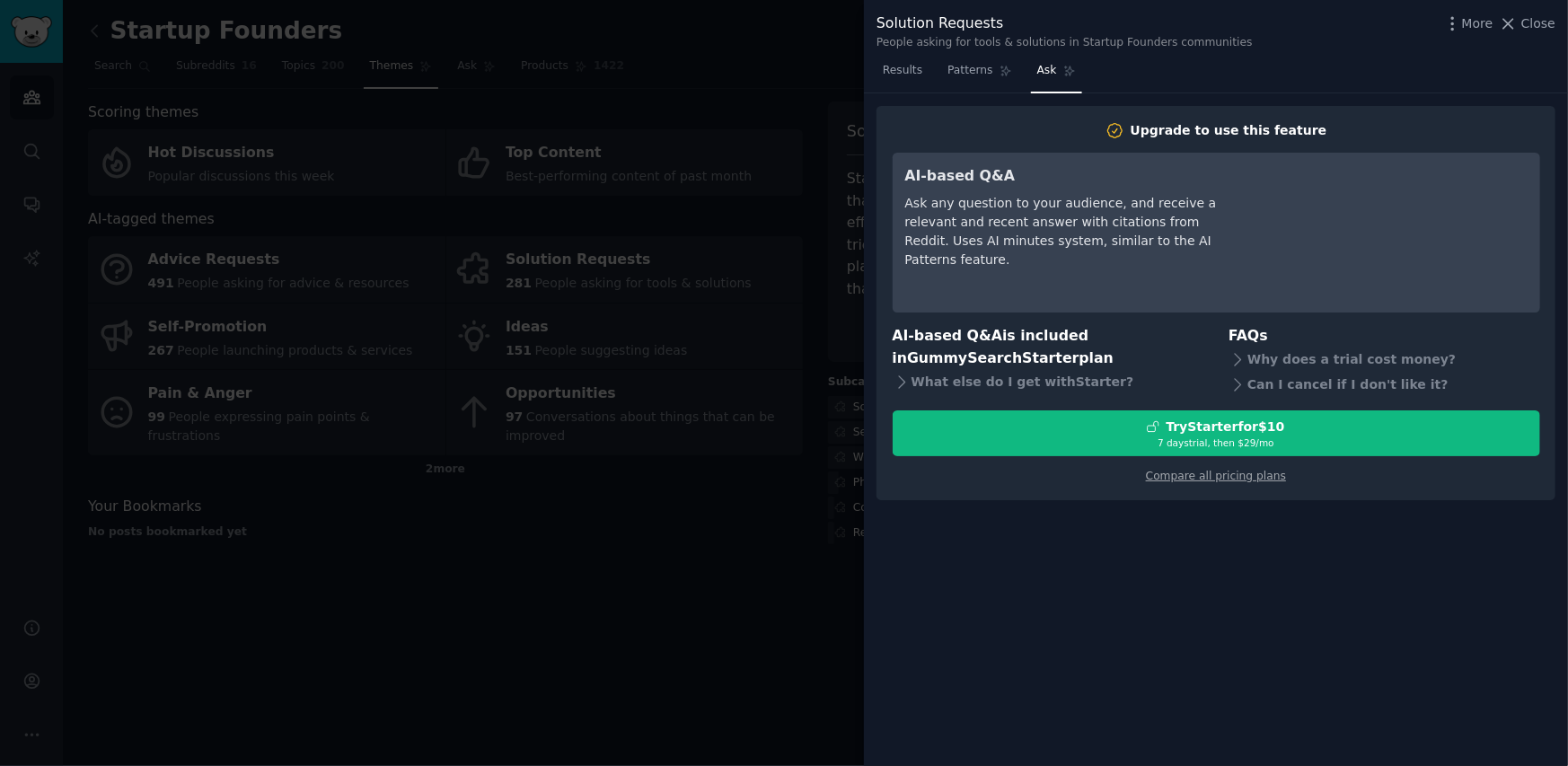
click at [693, 194] on div at bounding box center [784, 383] width 1568 height 766
